Goal: Book appointment/travel/reservation

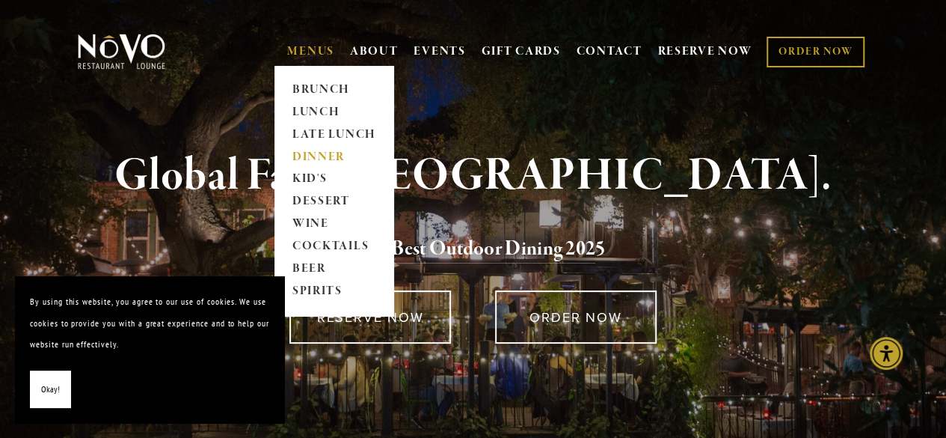
click at [309, 154] on link "DINNER" at bounding box center [333, 157] width 93 height 22
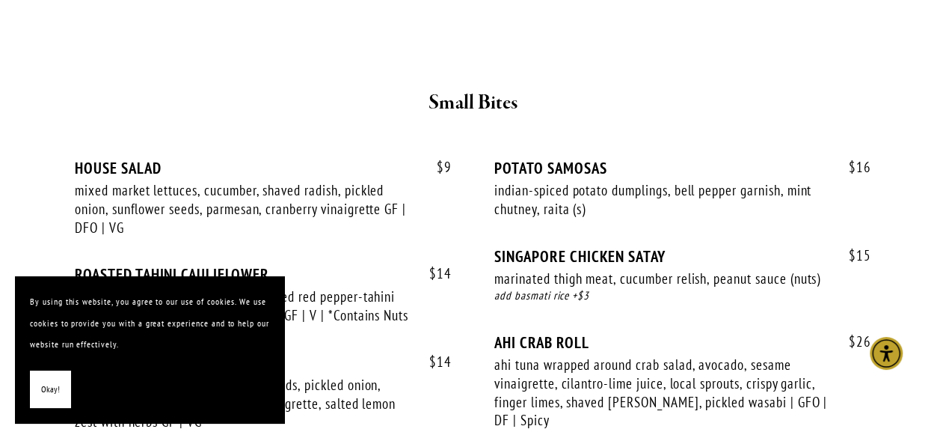
scroll to position [570, 0]
click at [55, 385] on span "Okay!" at bounding box center [50, 389] width 19 height 22
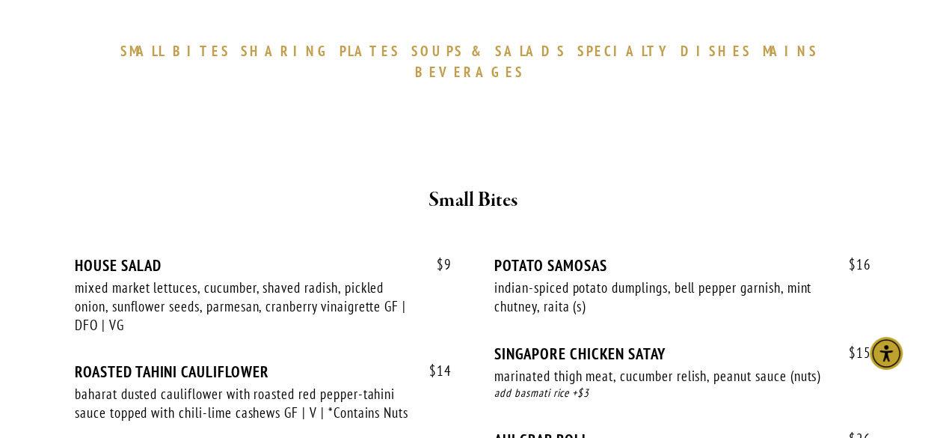
scroll to position [0, 0]
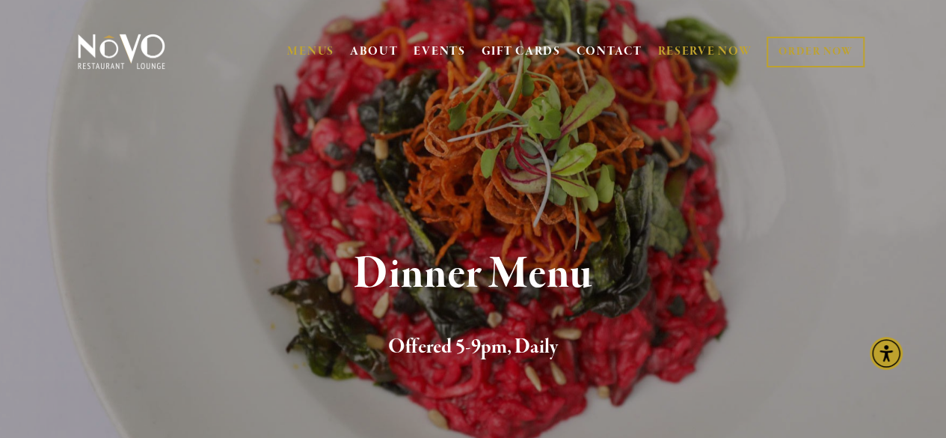
click at [684, 49] on link "RESERVE NOW" at bounding box center [704, 51] width 94 height 28
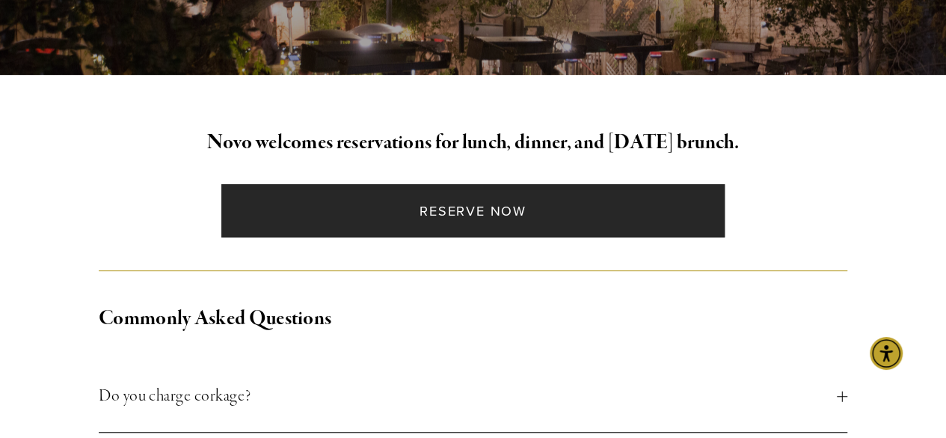
scroll to position [322, 0]
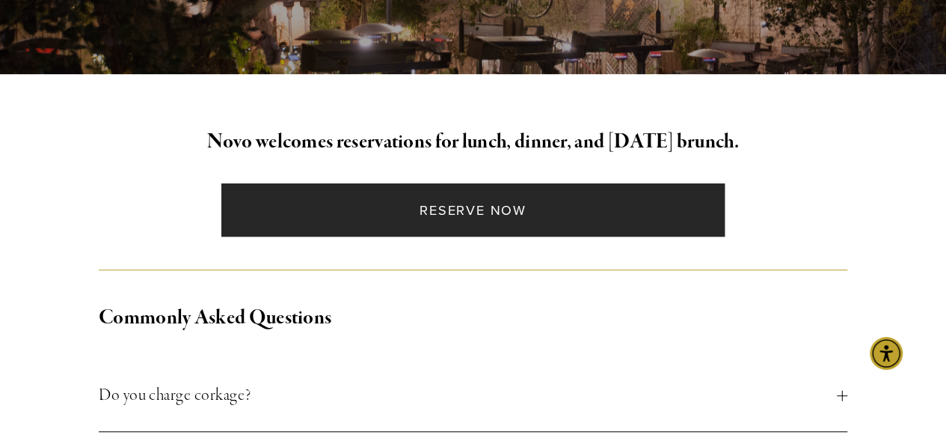
click at [594, 197] on link "Reserve Now" at bounding box center [472, 209] width 503 height 53
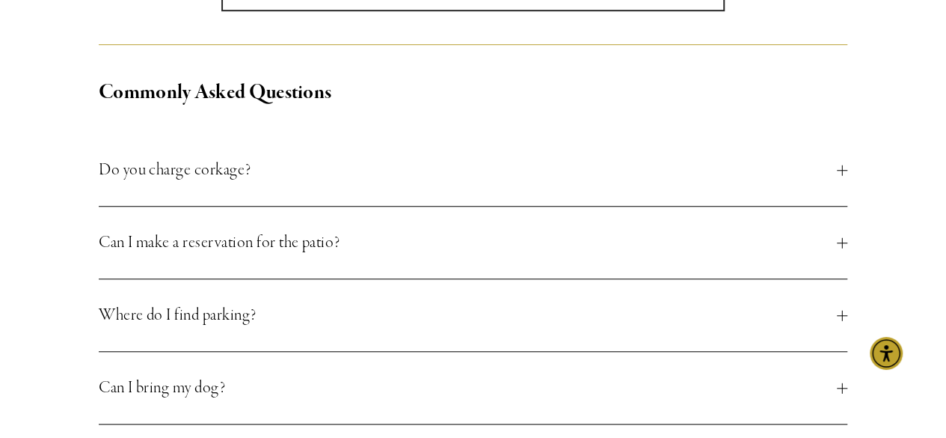
scroll to position [525, 0]
click at [841, 249] on button "Can I make a reservation for the patio?" at bounding box center [473, 242] width 749 height 72
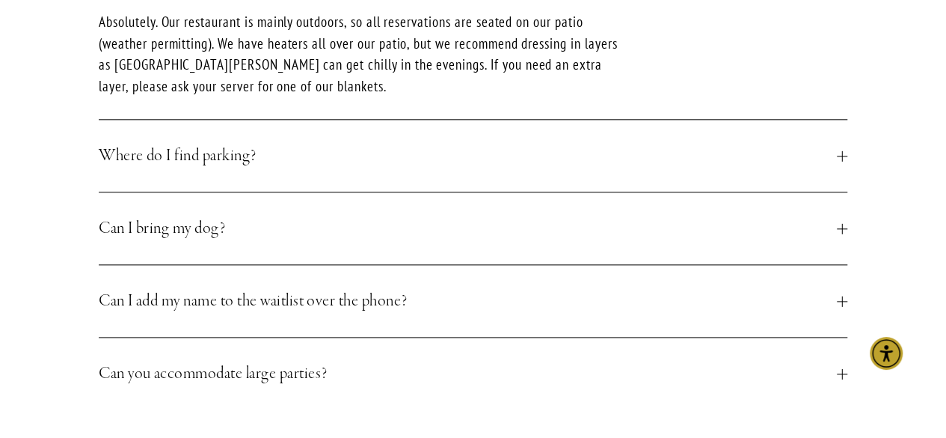
scroll to position [794, 0]
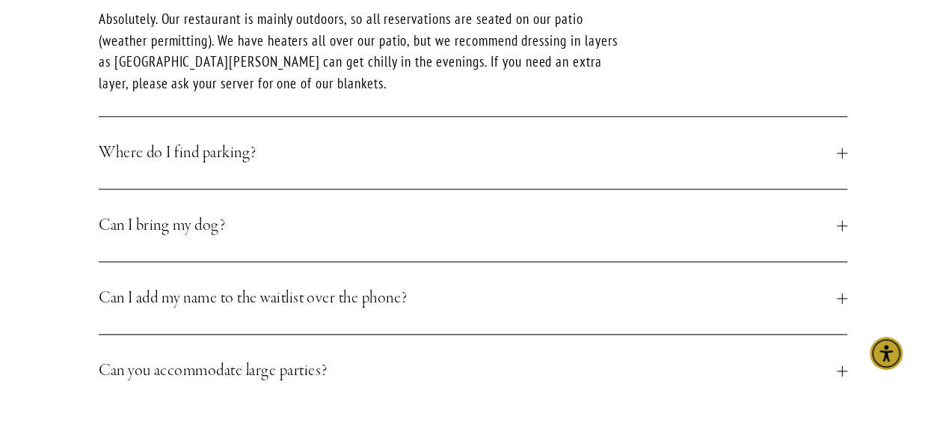
click at [841, 159] on button "Where do I find parking?" at bounding box center [473, 153] width 749 height 72
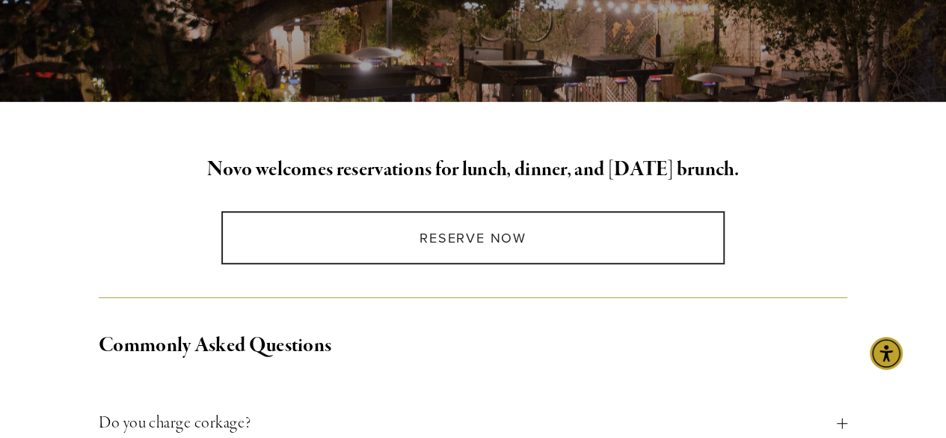
scroll to position [260, 0]
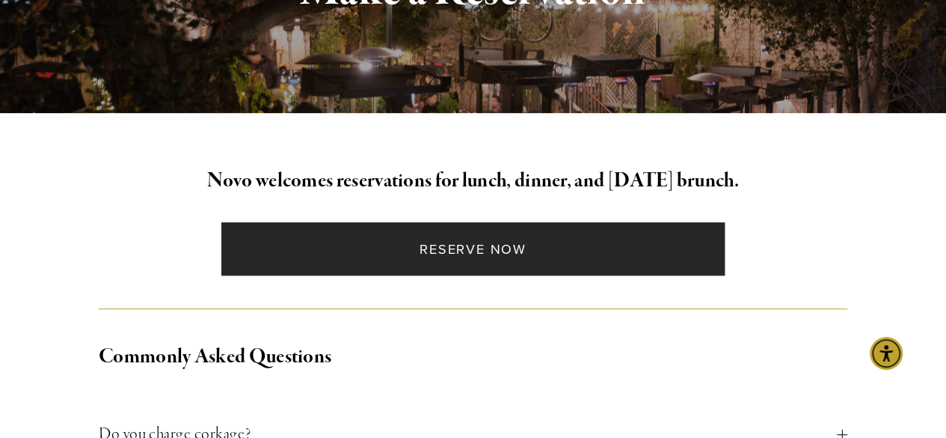
click at [568, 240] on link "Reserve Now" at bounding box center [472, 248] width 503 height 53
